Goal: Task Accomplishment & Management: Complete application form

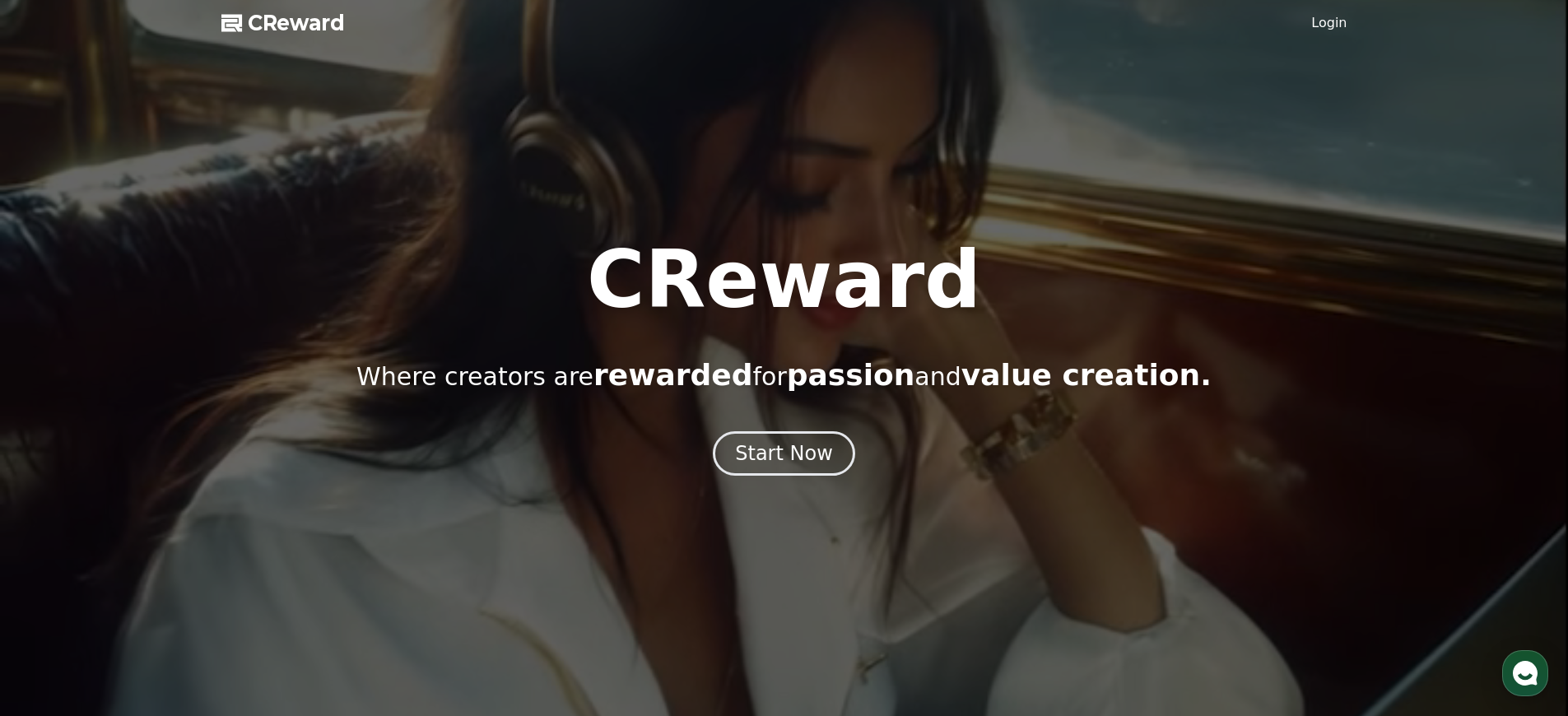
scroll to position [3810, 0]
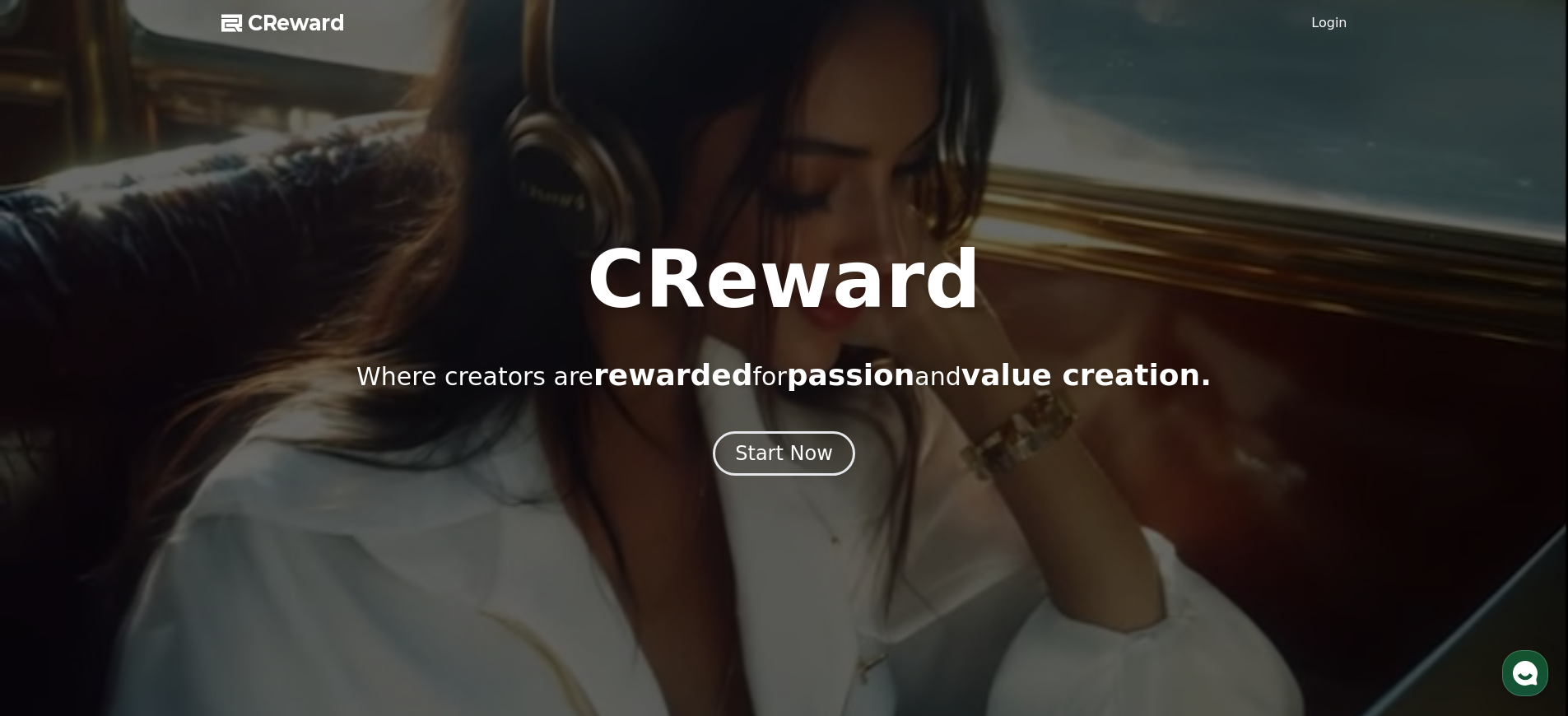
click at [1331, 23] on link "Login" at bounding box center [1329, 23] width 36 height 19
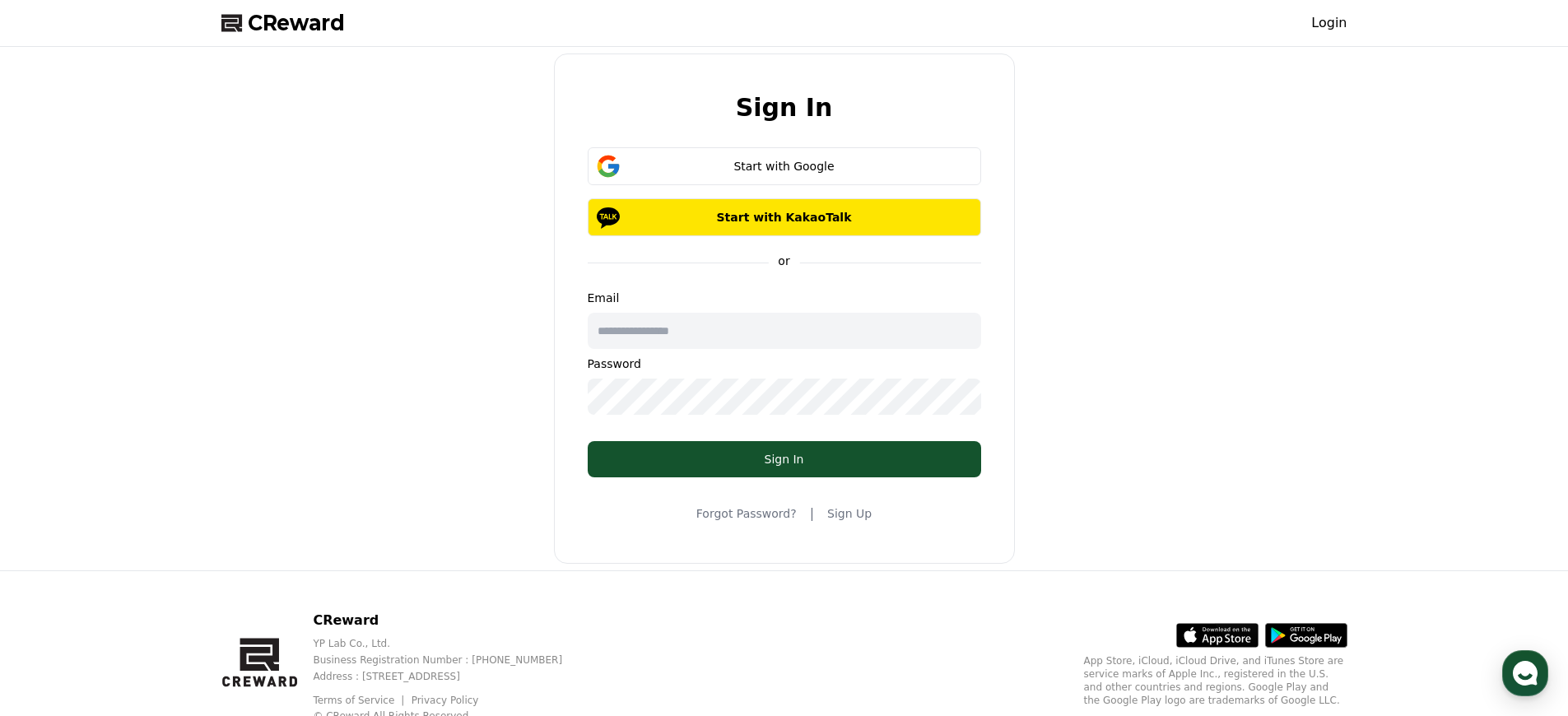
click at [784, 107] on h2 "Sign In" at bounding box center [784, 107] width 97 height 27
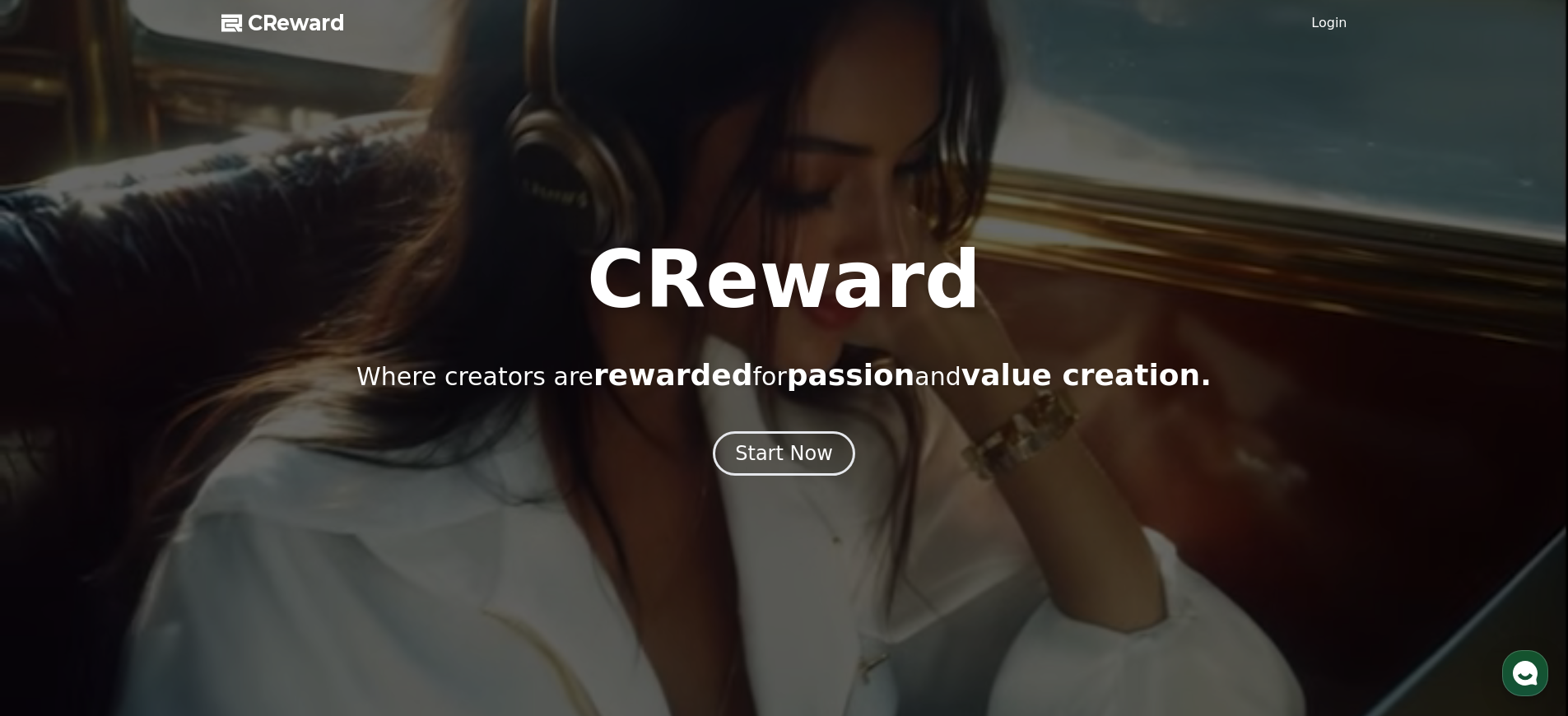
scroll to position [3810, 0]
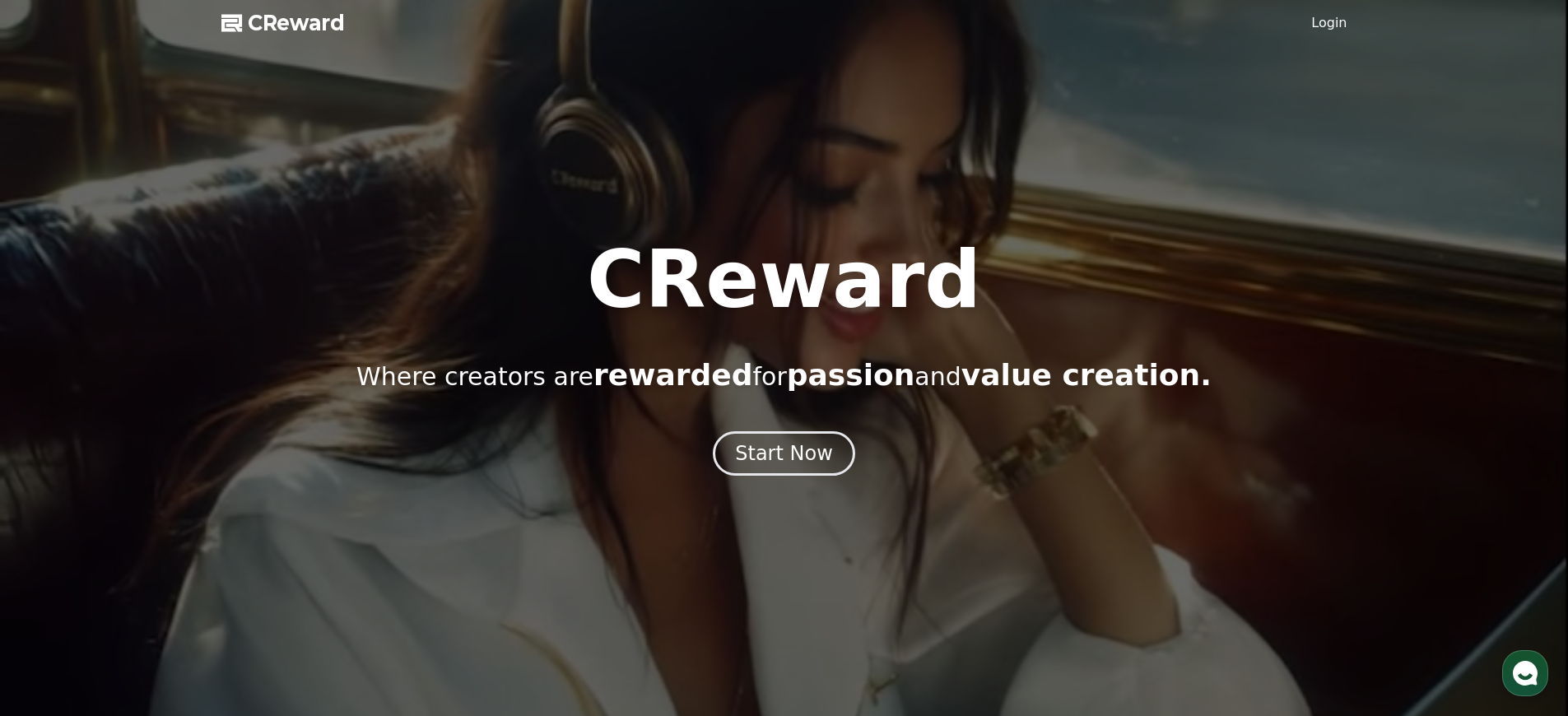
scroll to position [3810, 0]
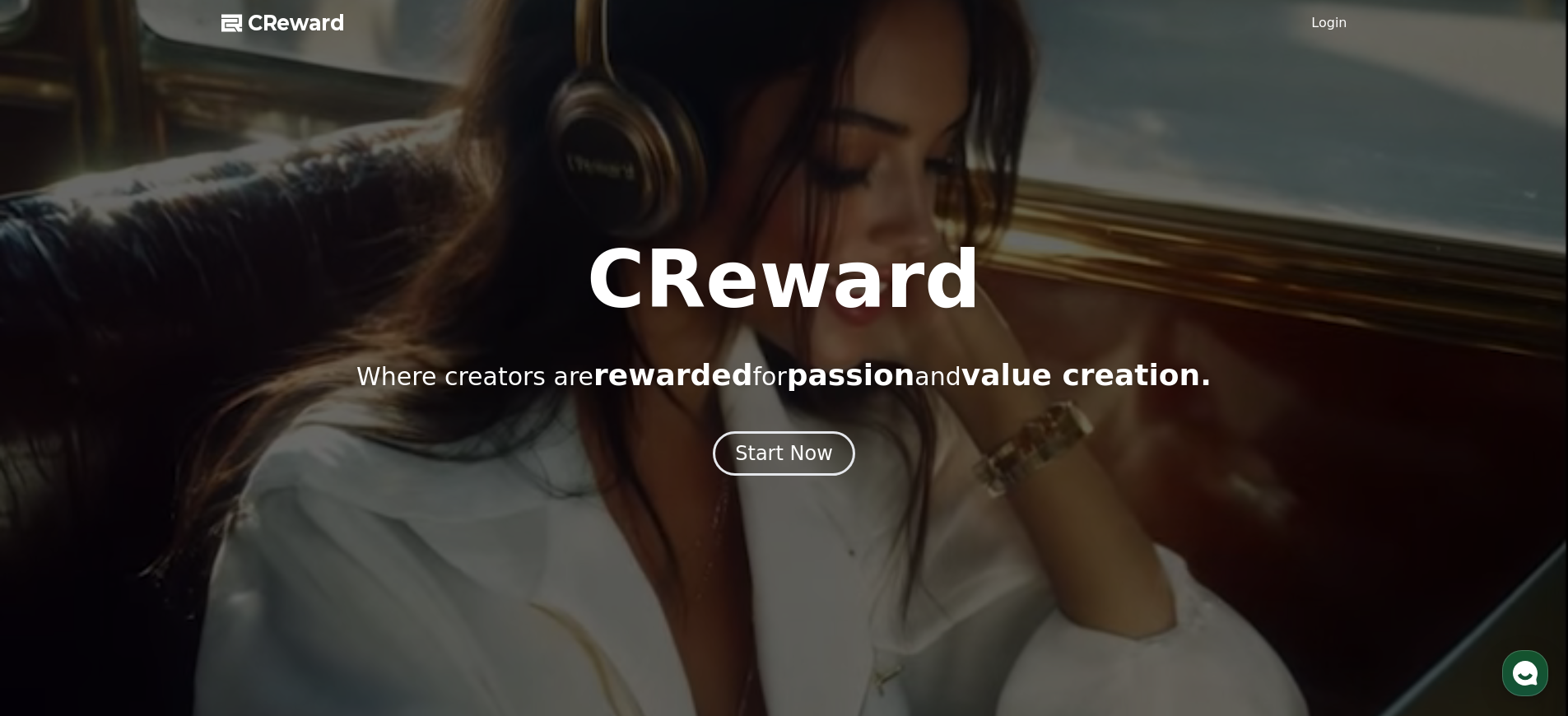
click at [1331, 23] on link "Login" at bounding box center [1329, 23] width 36 height 19
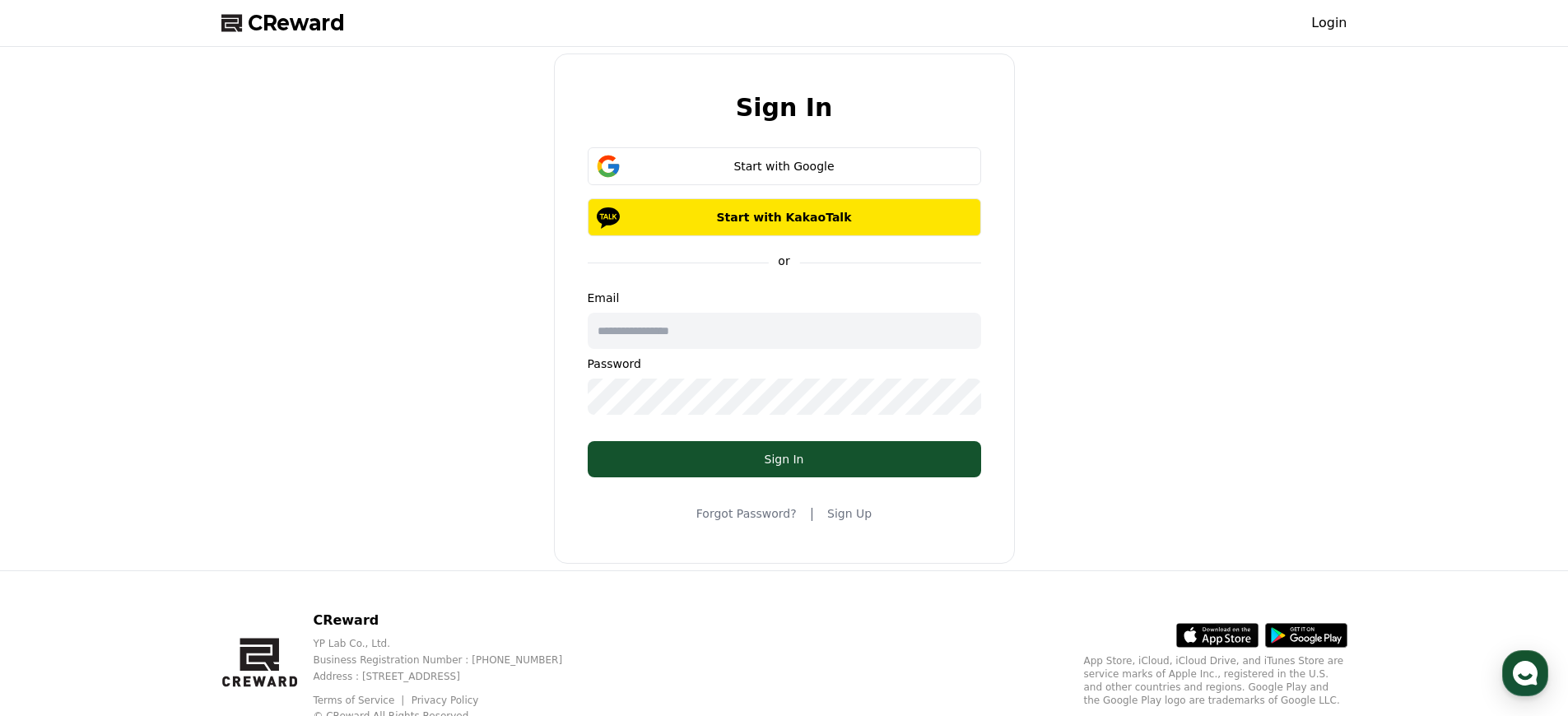
click at [784, 107] on h2 "Sign In" at bounding box center [784, 107] width 97 height 27
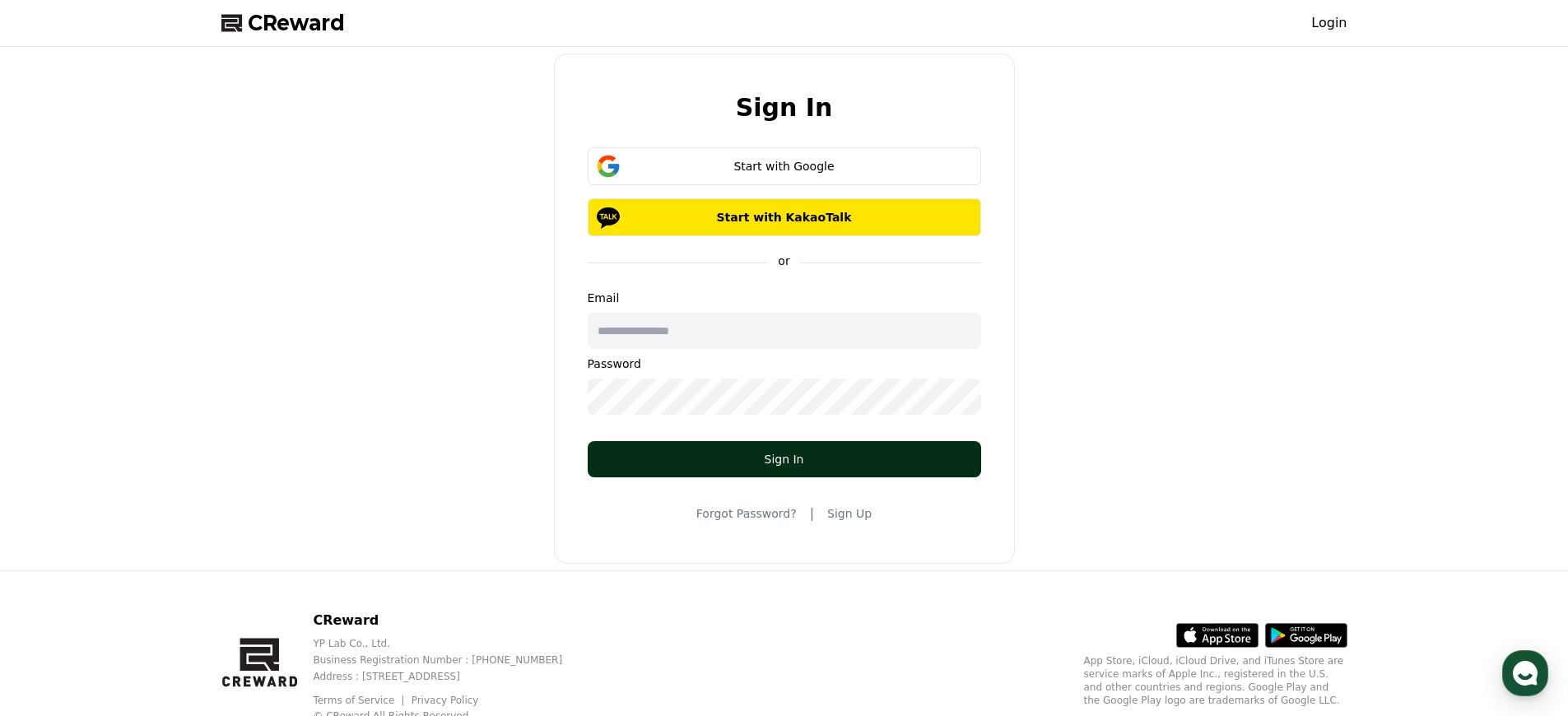
click at [784, 459] on div "Sign In" at bounding box center [784, 458] width 327 height 16
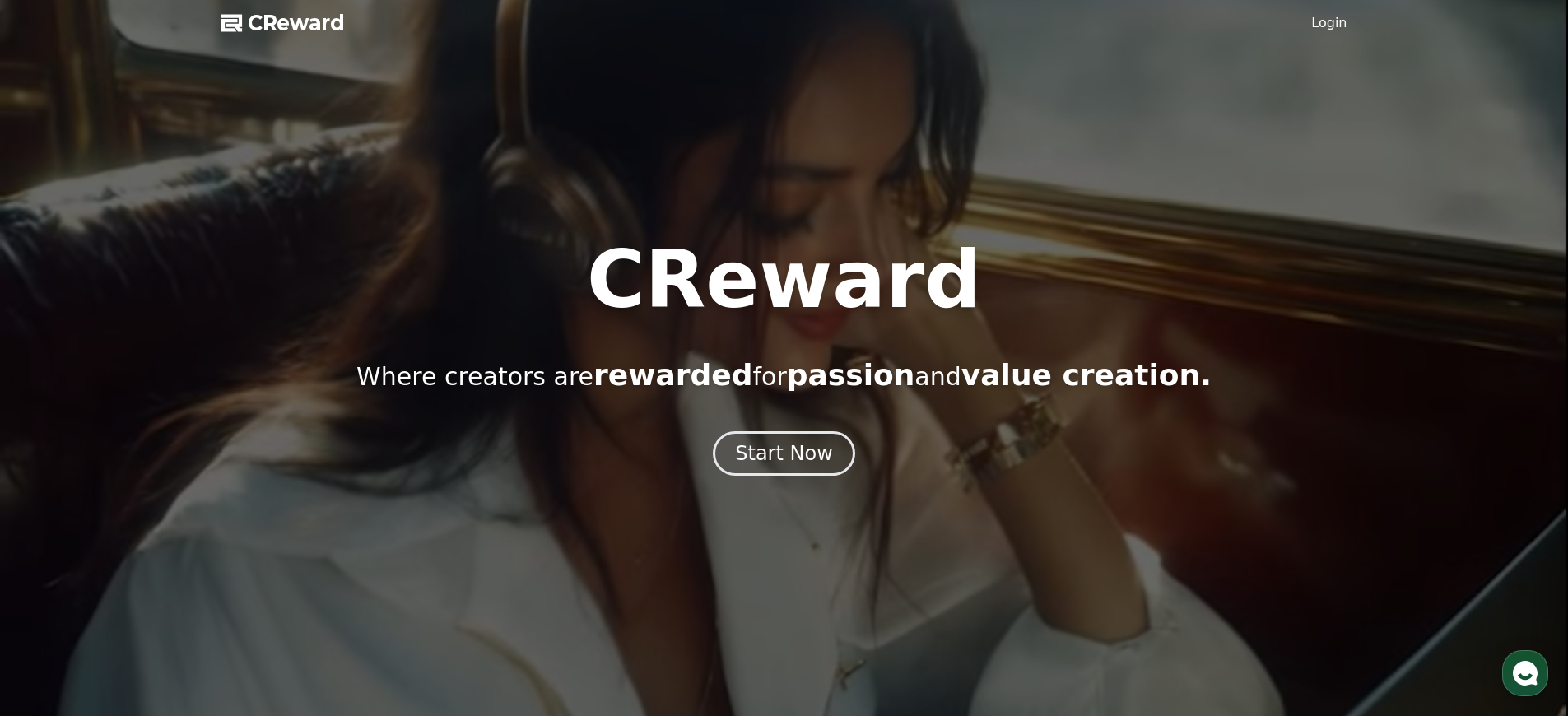
scroll to position [3810, 0]
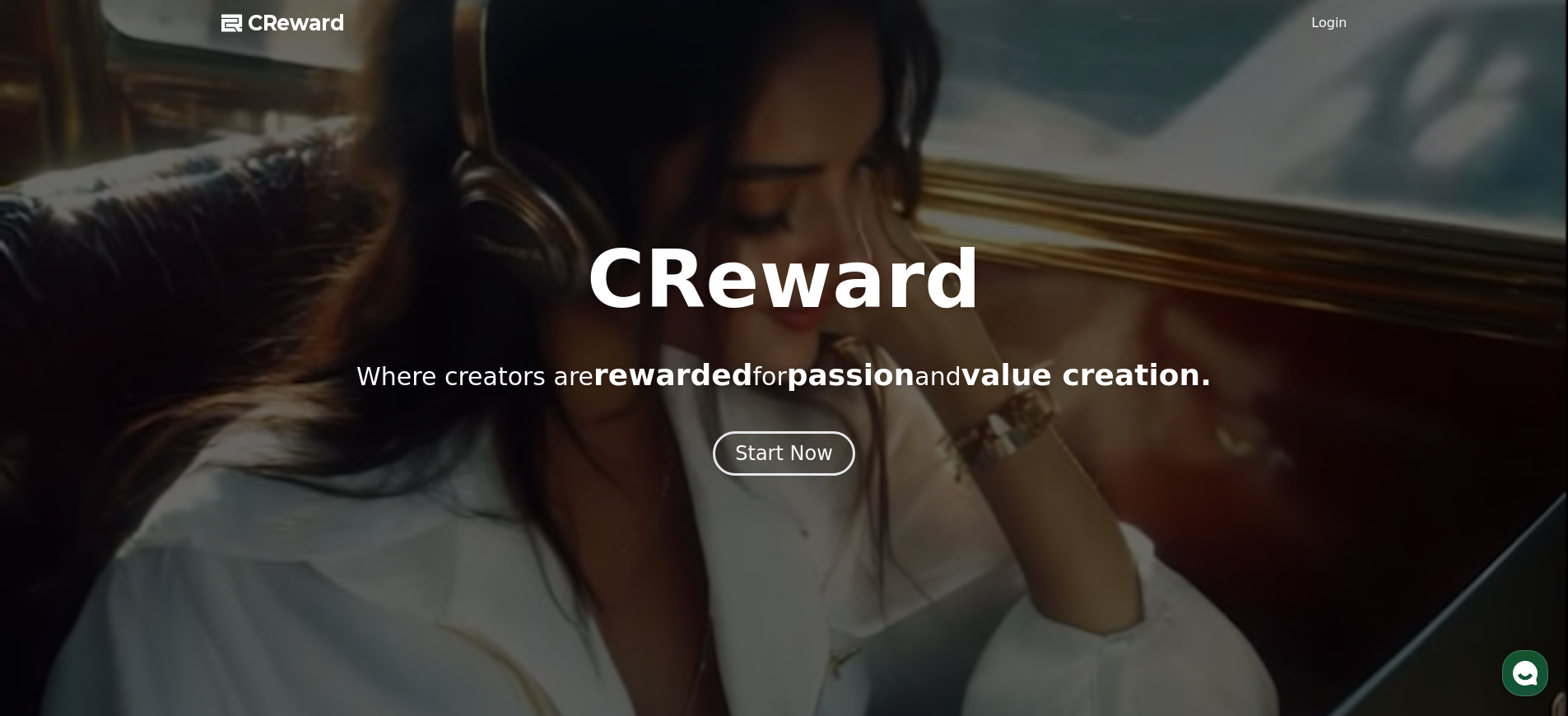
scroll to position [3810, 0]
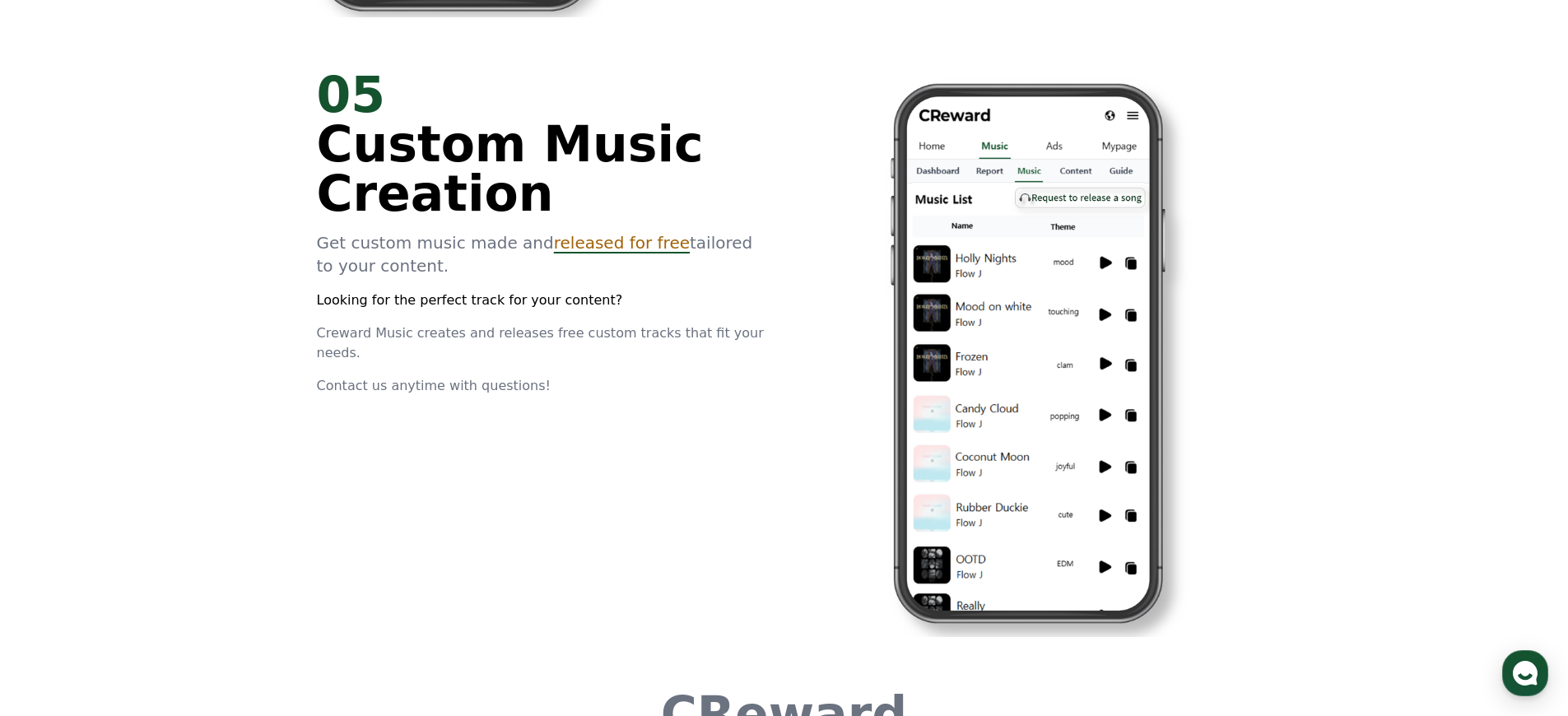
click at [534, 358] on span "Creward Music creates and releases free custom tracks that fit your needs." at bounding box center [539, 343] width 447 height 36
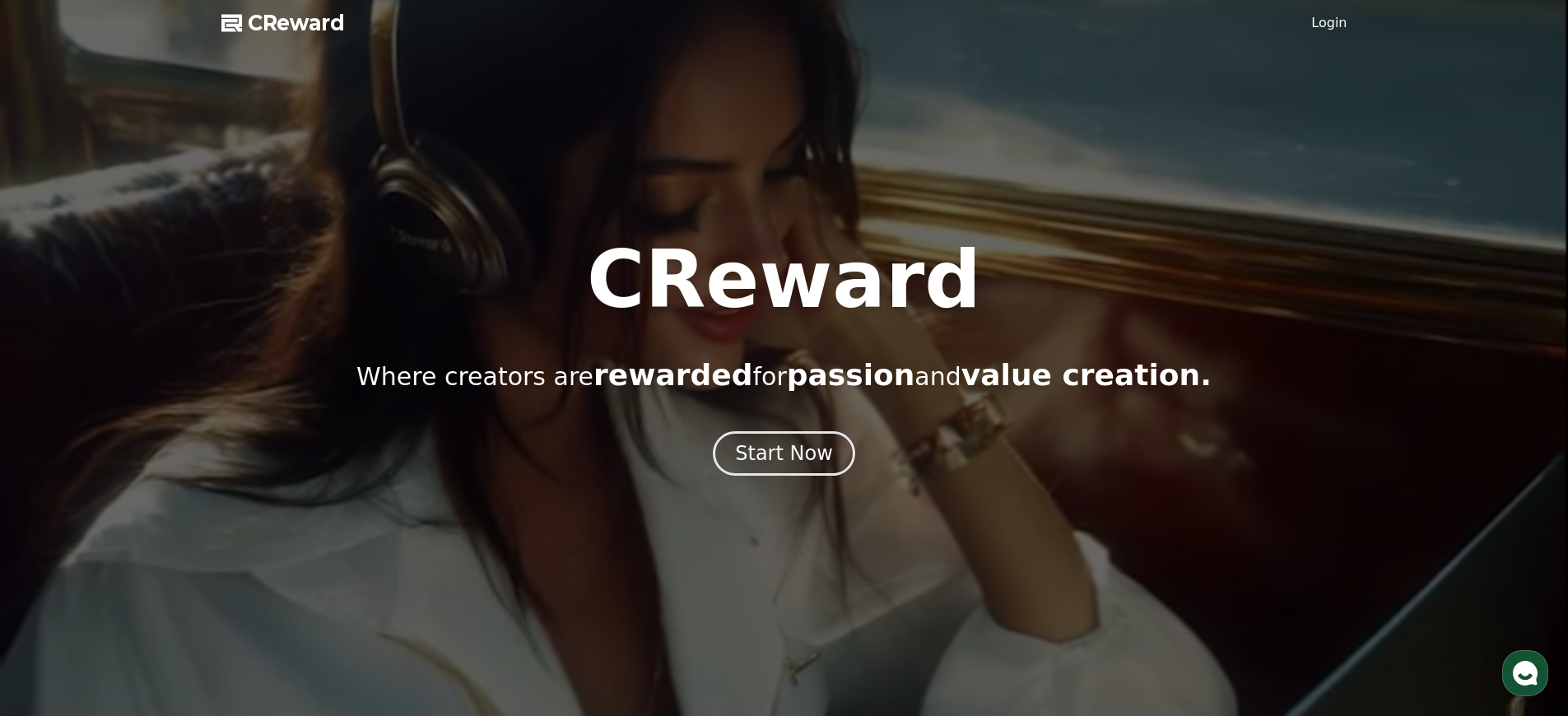
click at [1331, 23] on link "Login" at bounding box center [1329, 23] width 36 height 19
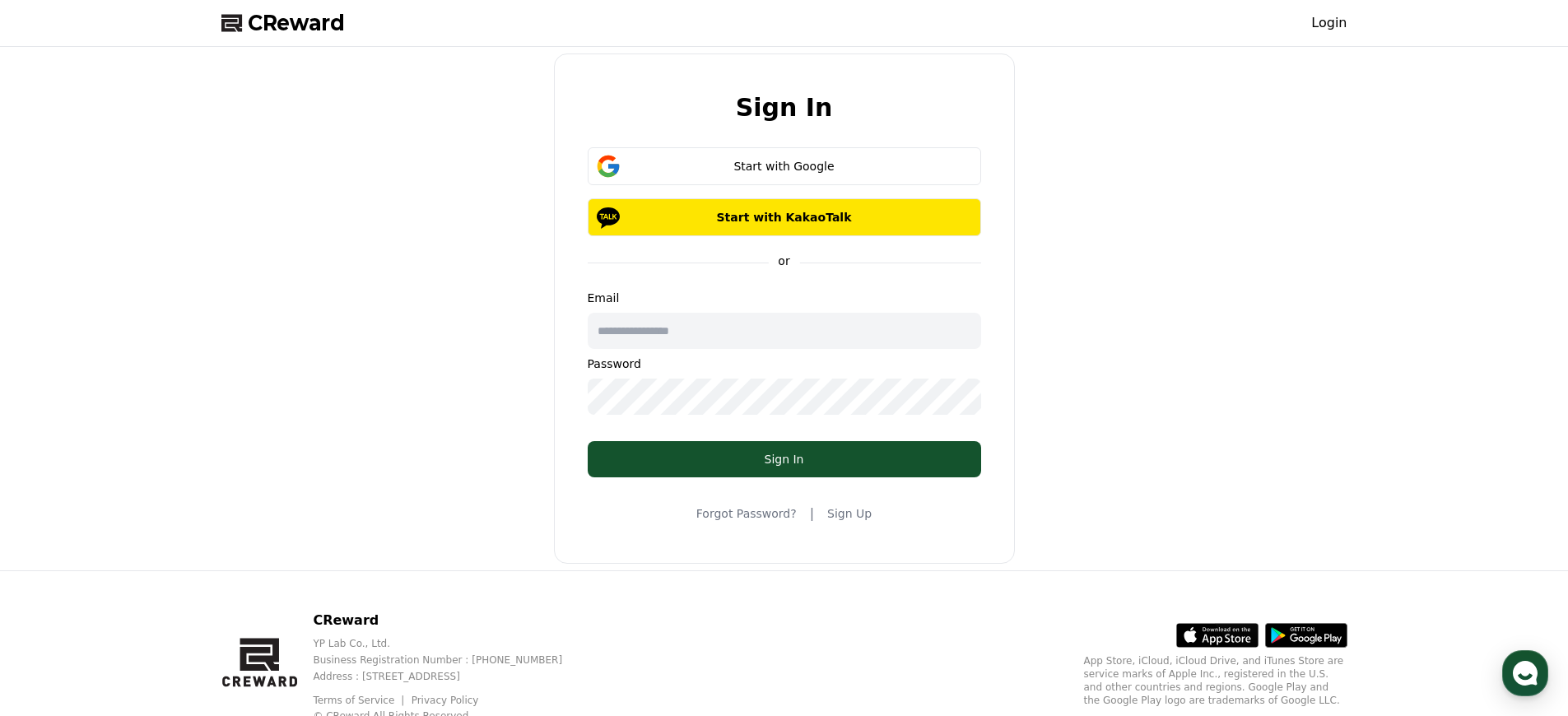
click at [784, 107] on h2 "Sign In" at bounding box center [784, 107] width 97 height 27
click at [842, 513] on link "Sign Up" at bounding box center [849, 513] width 44 height 16
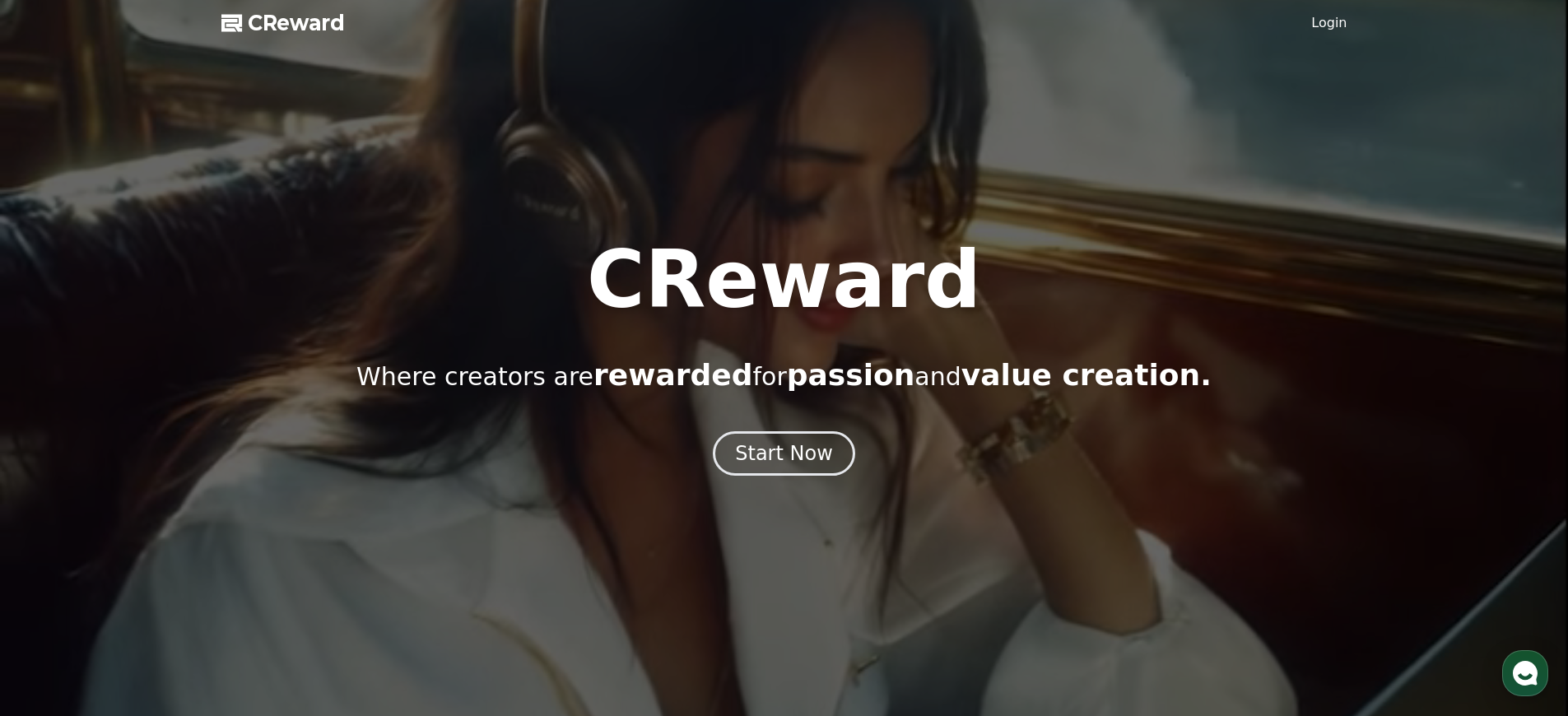
scroll to position [3810, 0]
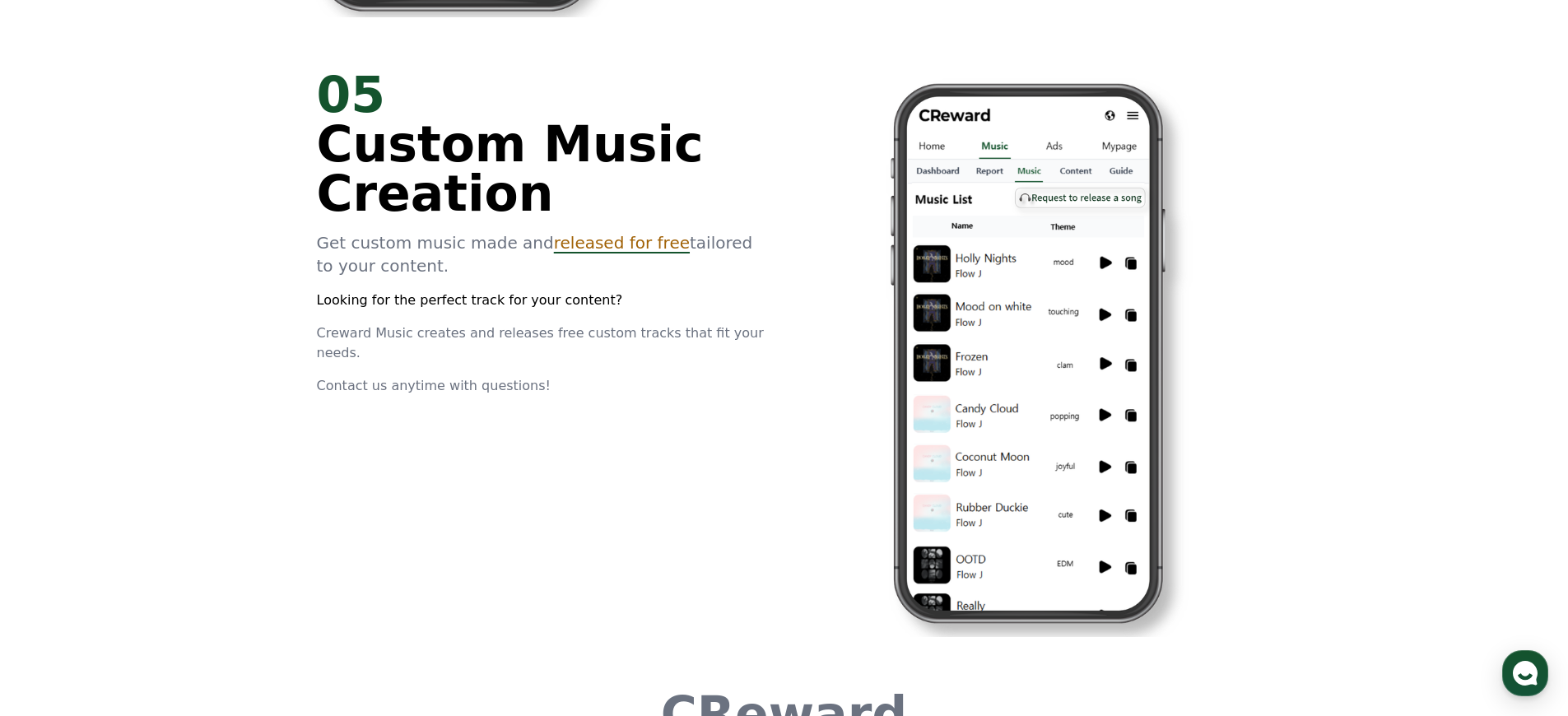
click at [540, 311] on p "Looking for the perfect track for your content?" at bounding box center [540, 300] width 448 height 19
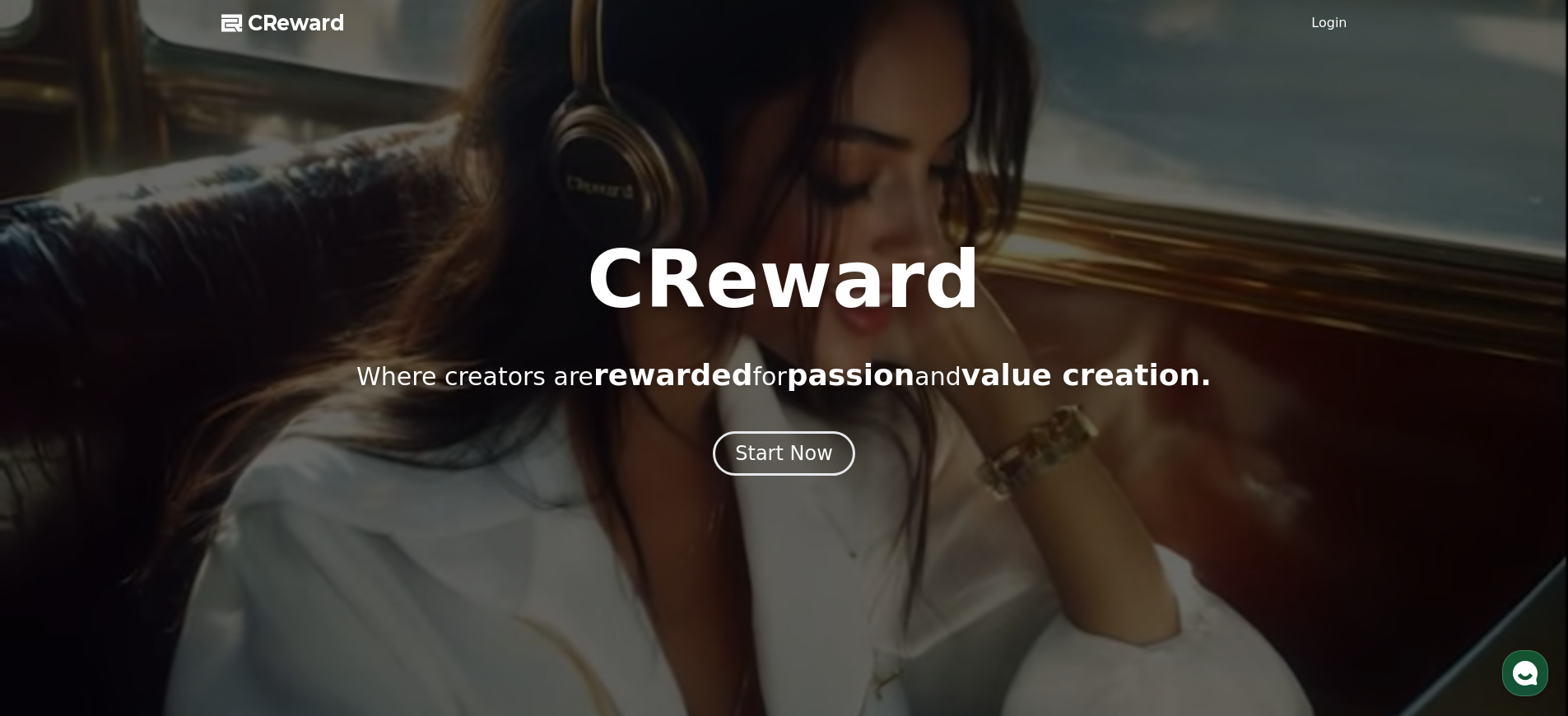
scroll to position [3810, 0]
